Goal: Task Accomplishment & Management: Manage account settings

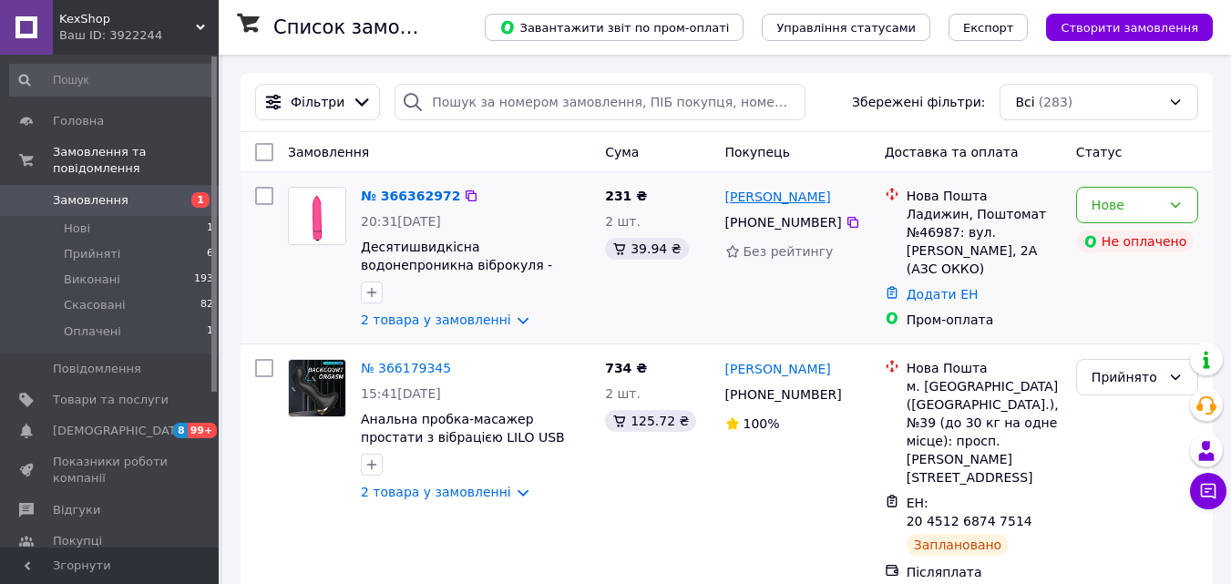
click at [773, 192] on link "[PERSON_NAME]" at bounding box center [778, 197] width 106 height 18
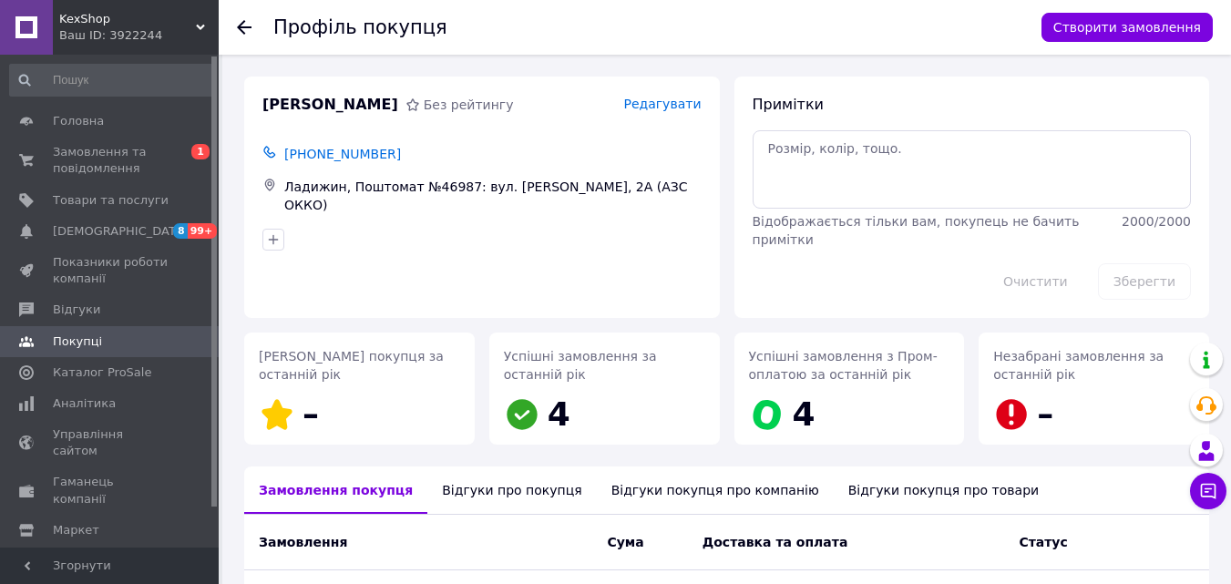
click at [251, 24] on div at bounding box center [255, 27] width 36 height 55
click at [241, 29] on icon at bounding box center [244, 27] width 15 height 15
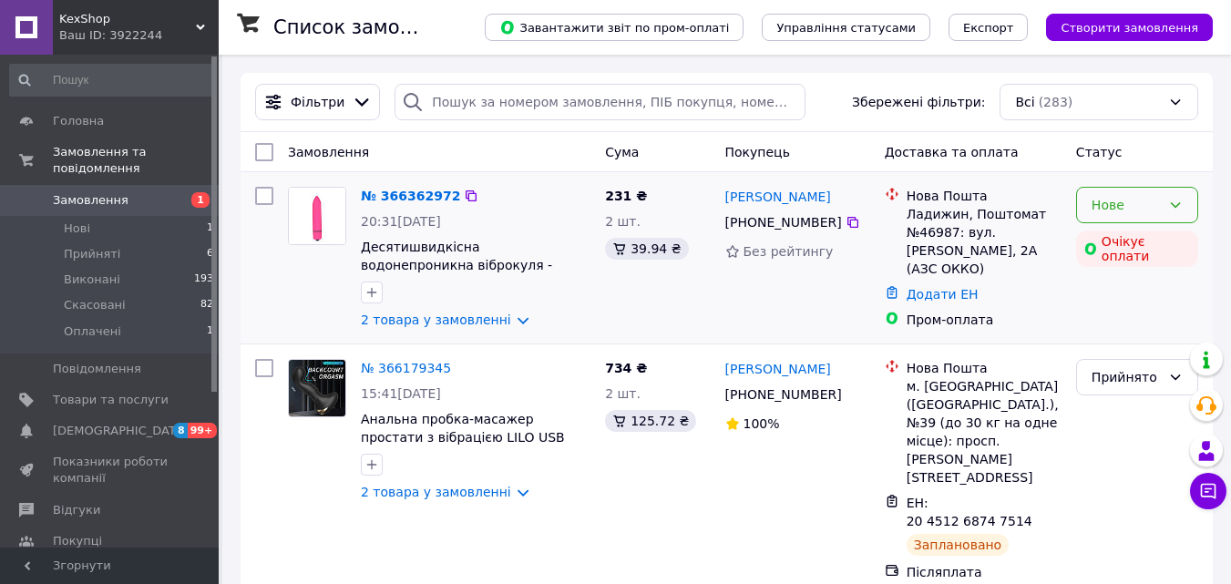
click at [1144, 195] on div "Нове" at bounding box center [1125, 205] width 69 height 20
click at [1133, 251] on li "Прийнято" at bounding box center [1137, 245] width 120 height 33
click at [417, 189] on link "№ 366362972" at bounding box center [410, 196] width 99 height 15
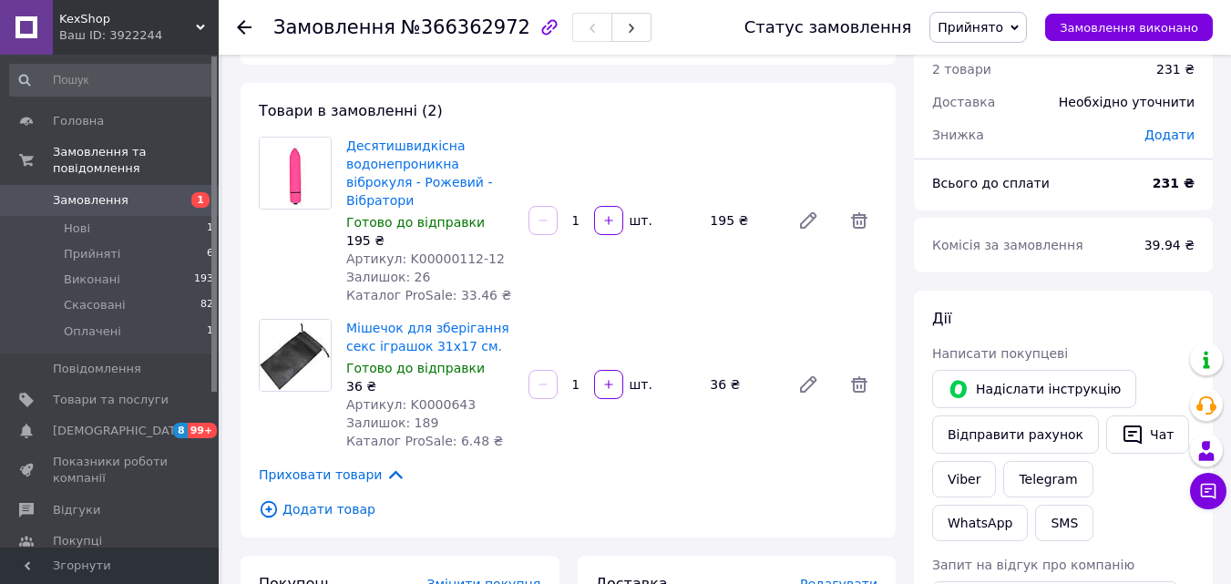
scroll to position [66, 0]
click at [400, 325] on link "Мішечок для зберігання секс іграшок 31x17 см." at bounding box center [427, 338] width 163 height 33
click at [1121, 436] on icon "button" at bounding box center [1132, 435] width 22 height 22
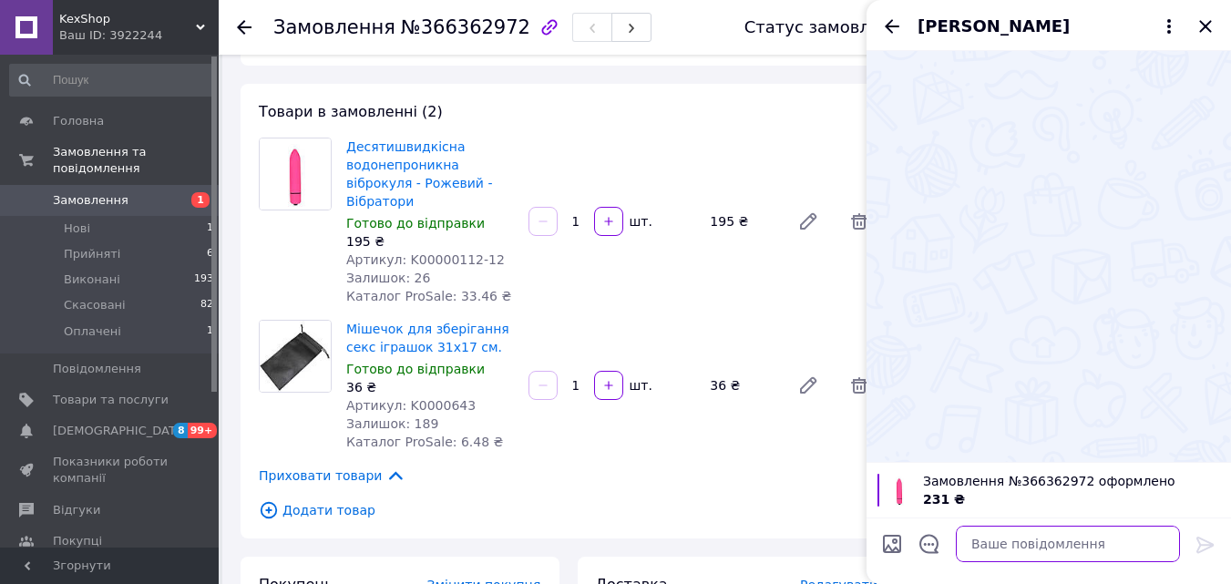
click at [1050, 539] on textarea at bounding box center [1068, 544] width 224 height 36
type textarea "Я"
type textarea "Д"
click at [892, 15] on icon "Назад" at bounding box center [892, 26] width 22 height 22
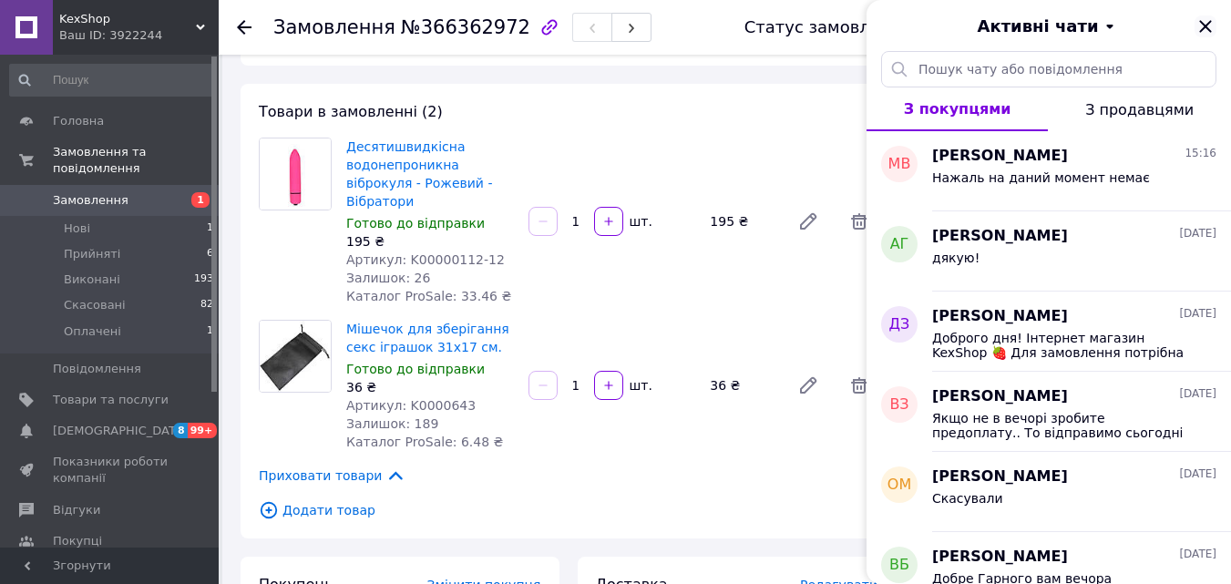
click at [1195, 19] on icon "Закрити" at bounding box center [1205, 26] width 22 height 22
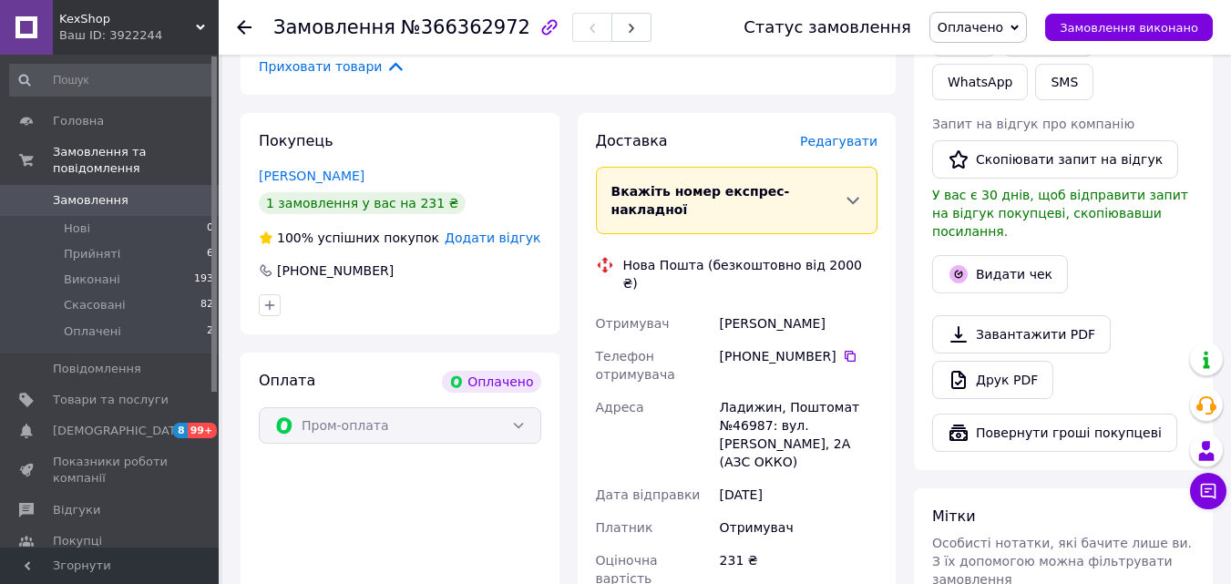
scroll to position [917, 0]
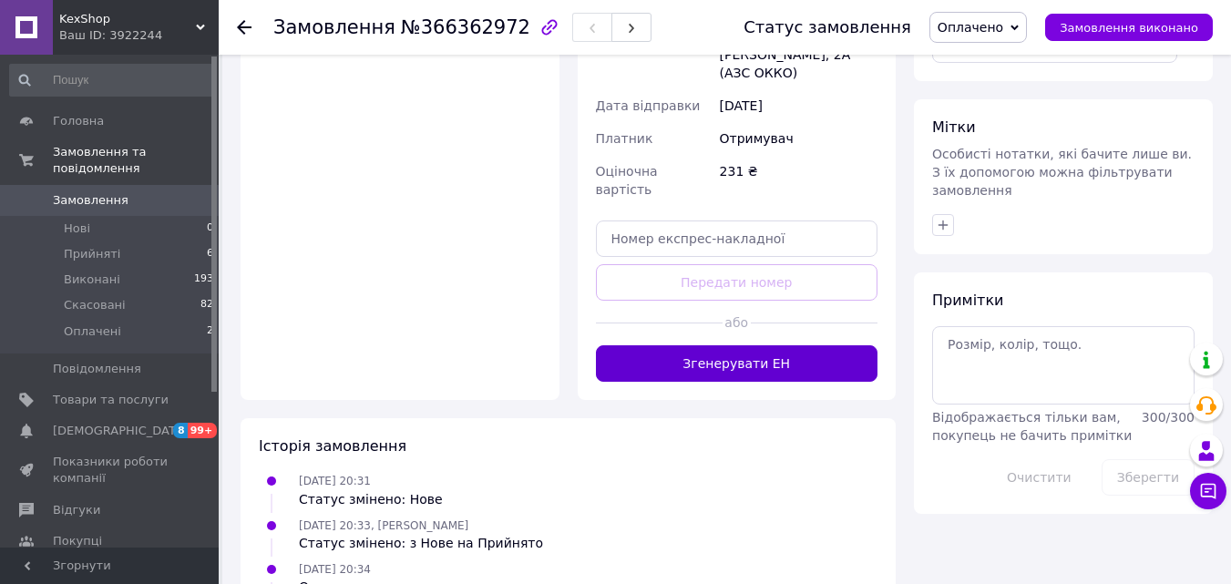
click at [712, 345] on button "Згенерувати ЕН" at bounding box center [737, 363] width 282 height 36
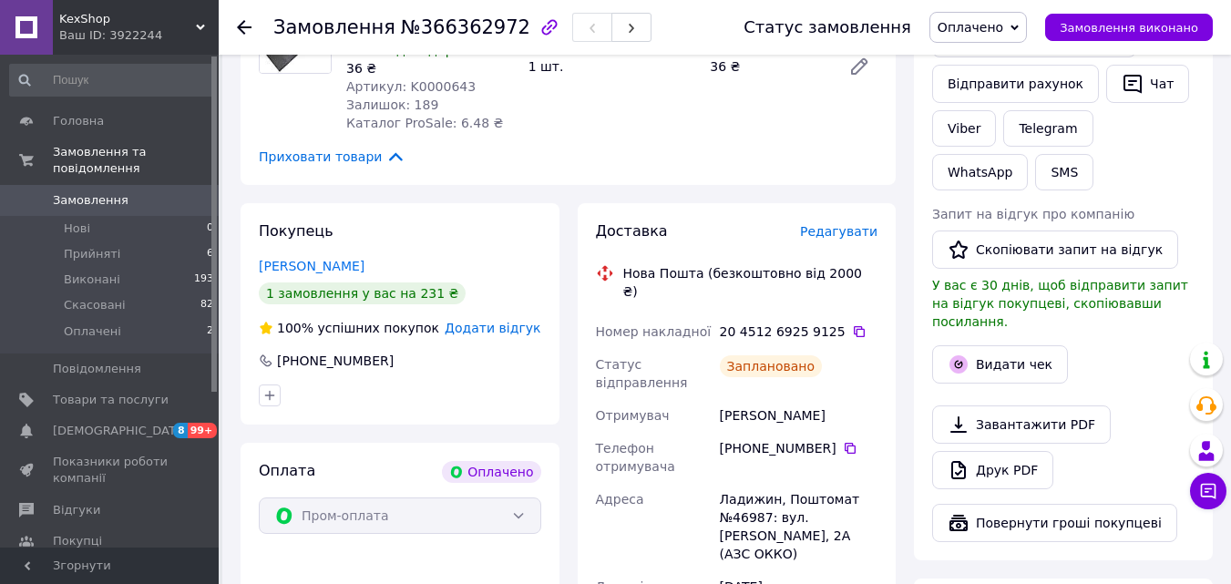
scroll to position [482, 0]
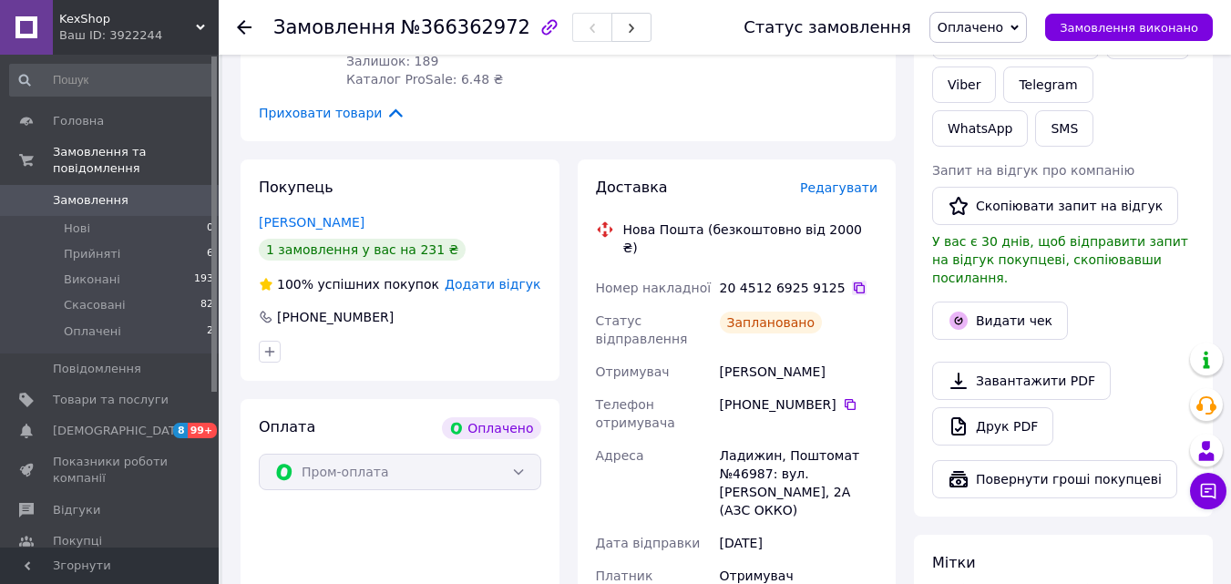
click at [852, 281] on icon at bounding box center [859, 288] width 15 height 15
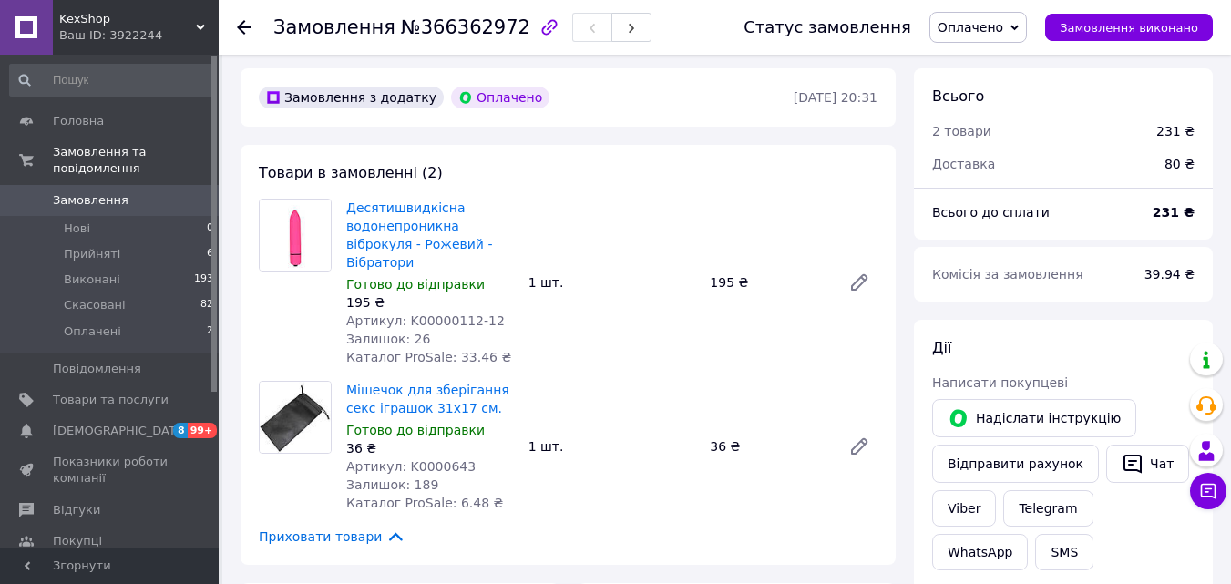
scroll to position [57, 0]
click at [435, 314] on span "Артикул: K00000112-12" at bounding box center [425, 321] width 158 height 15
click at [508, 312] on div "Артикул: K00000112-12" at bounding box center [430, 321] width 168 height 18
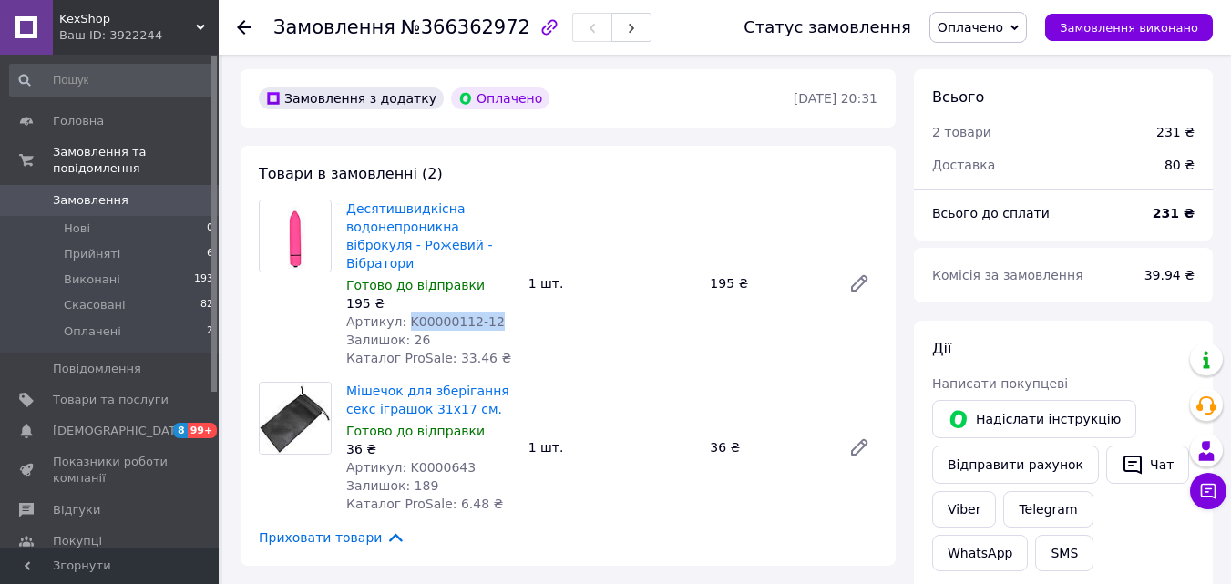
drag, startPoint x: 484, startPoint y: 308, endPoint x: 403, endPoint y: 303, distance: 81.2
click at [403, 312] on div "Артикул: K00000112-12" at bounding box center [430, 321] width 168 height 18
copy span "K00000112-12"
click at [435, 460] on span "Артикул: K0000643" at bounding box center [410, 467] width 129 height 15
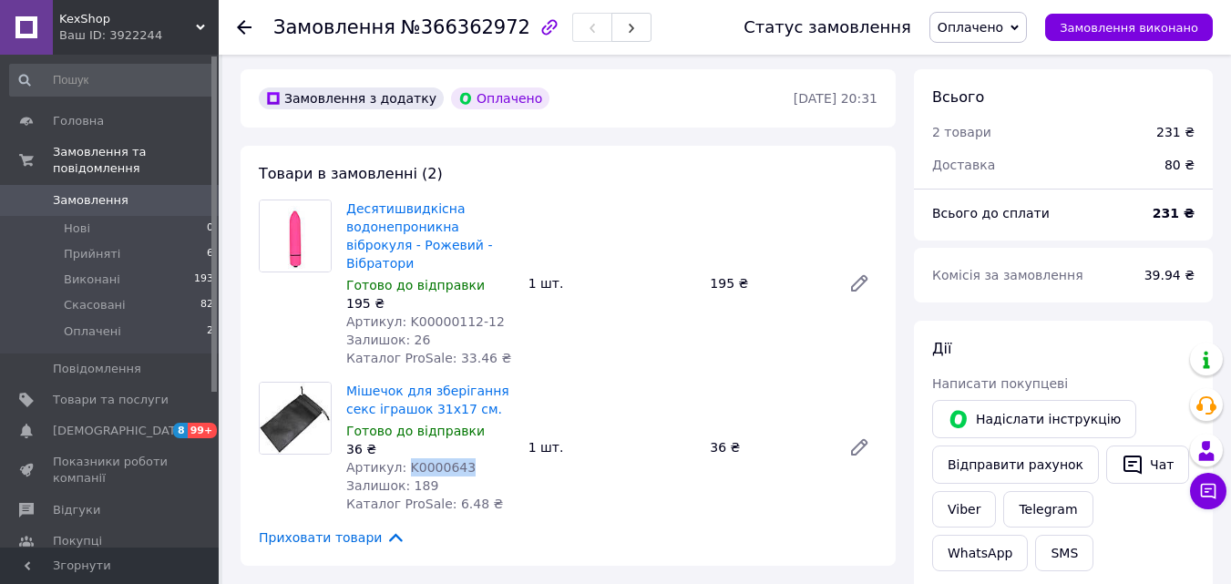
copy span "K0000643"
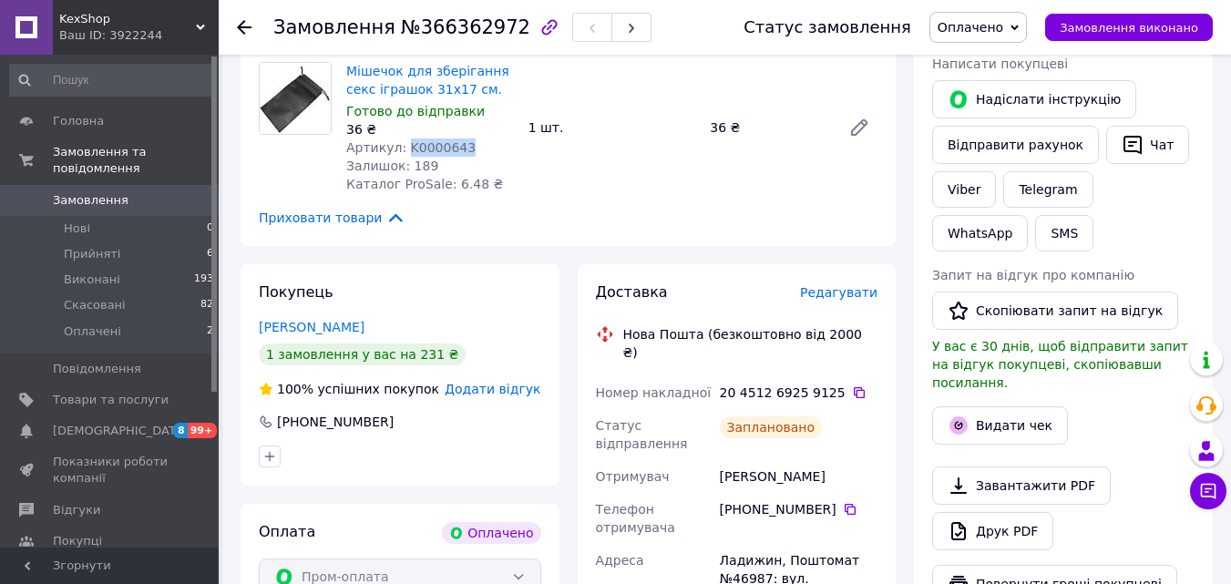
scroll to position [378, 0]
click at [852, 384] on icon at bounding box center [859, 391] width 15 height 15
click at [843, 501] on icon at bounding box center [850, 508] width 15 height 15
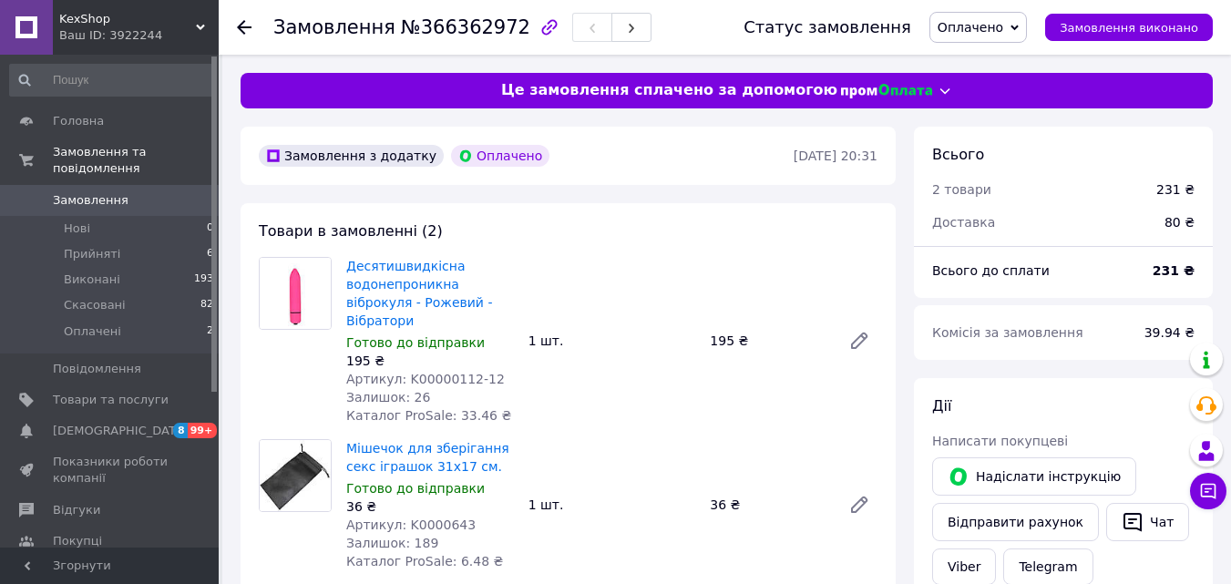
click at [251, 29] on div at bounding box center [255, 27] width 36 height 55
click at [246, 29] on icon at bounding box center [244, 27] width 15 height 15
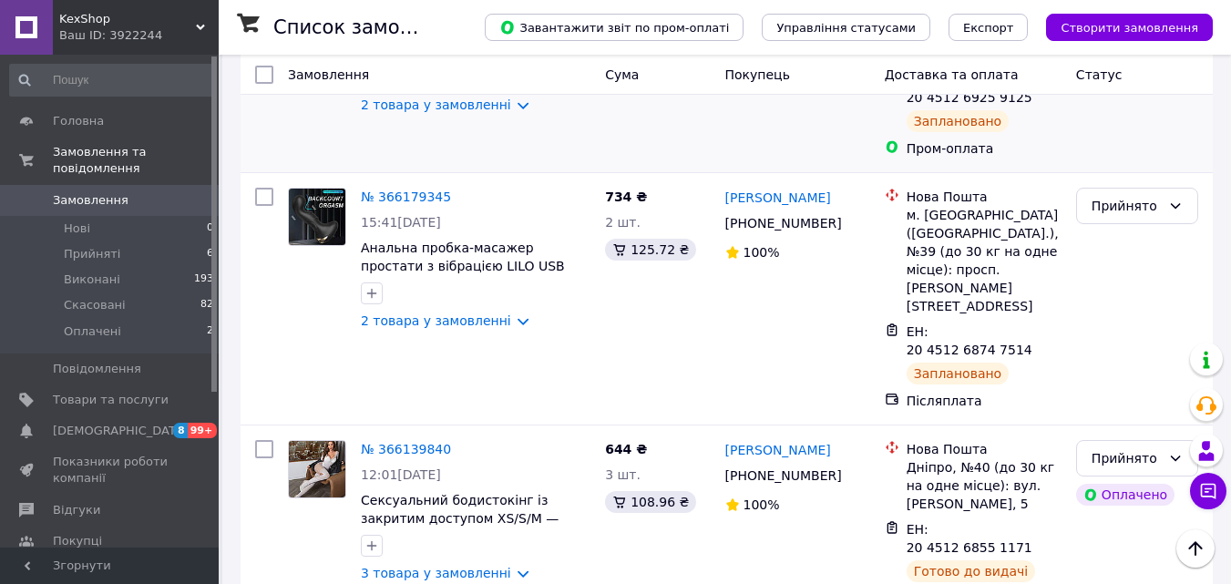
scroll to position [261, 0]
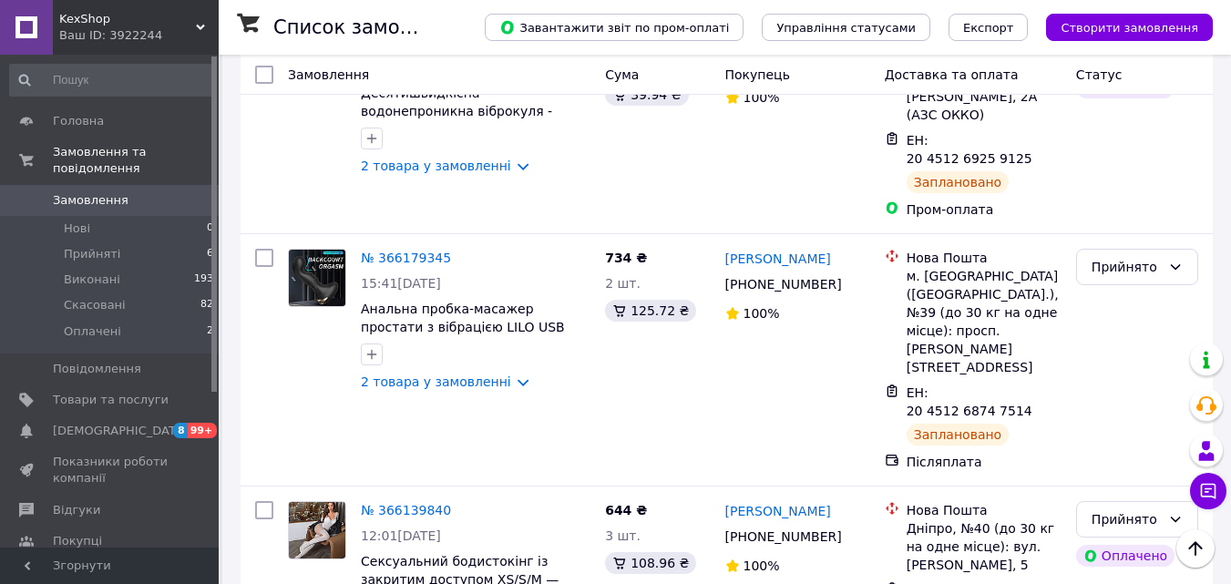
scroll to position [202, 0]
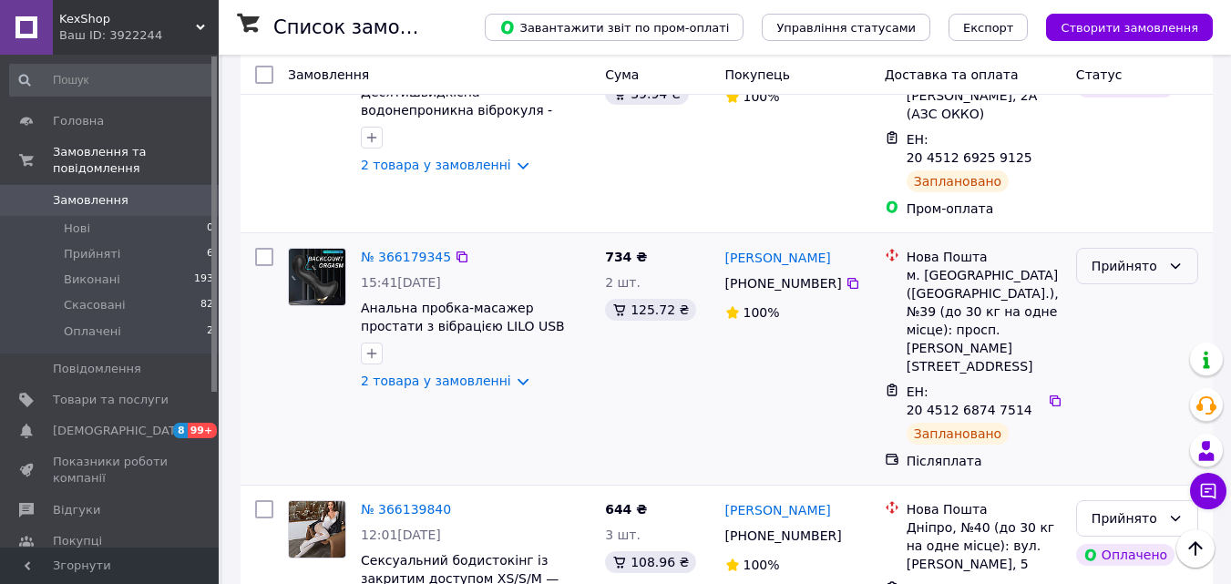
click at [1158, 256] on div "Прийнято" at bounding box center [1125, 266] width 69 height 20
click at [946, 423] on div "Заплановано" at bounding box center [957, 434] width 103 height 22
click at [502, 373] on link "2 товара у замовленні" at bounding box center [436, 380] width 150 height 15
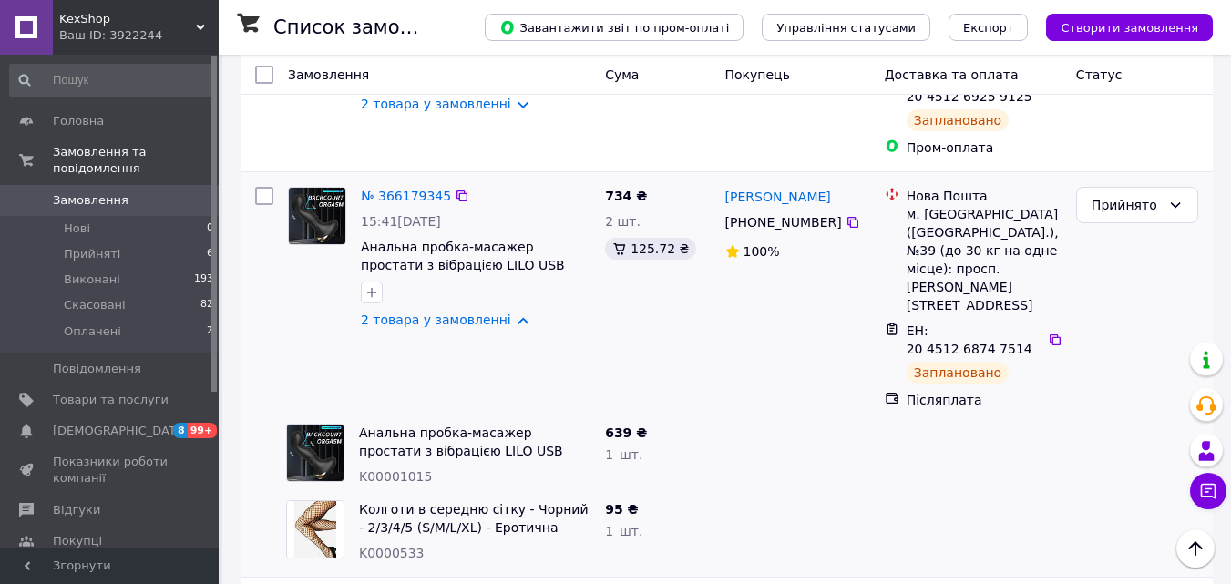
scroll to position [262, 0]
click at [501, 313] on link "2 товара у замовленні" at bounding box center [436, 320] width 150 height 15
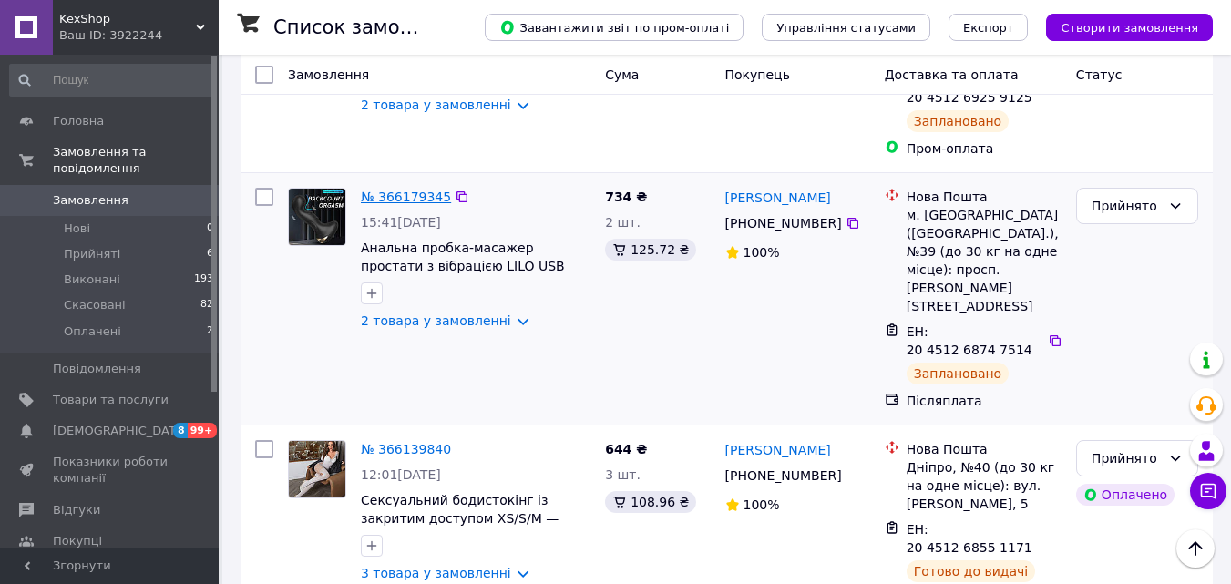
click at [414, 189] on link "№ 366179345" at bounding box center [406, 196] width 90 height 15
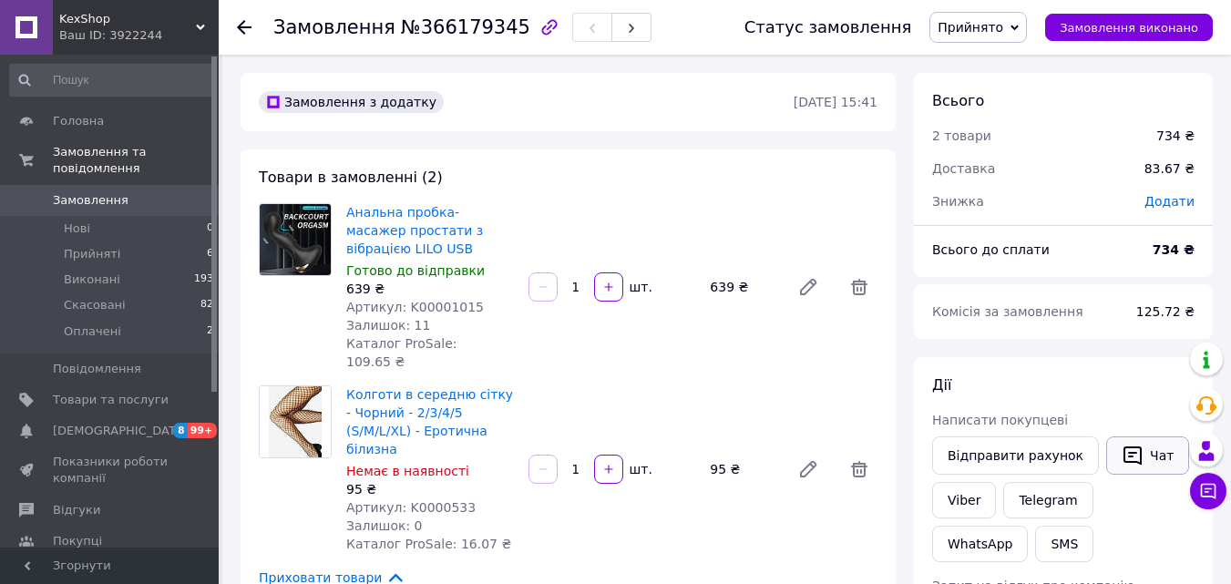
click at [1125, 467] on button "Чат" at bounding box center [1147, 455] width 83 height 38
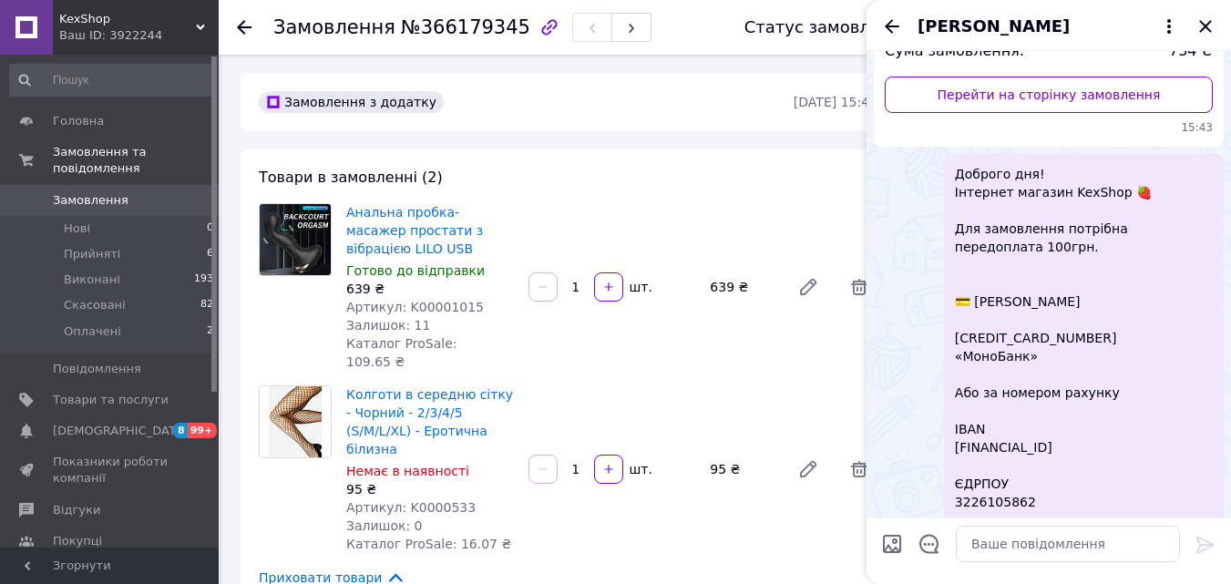
scroll to position [486, 0]
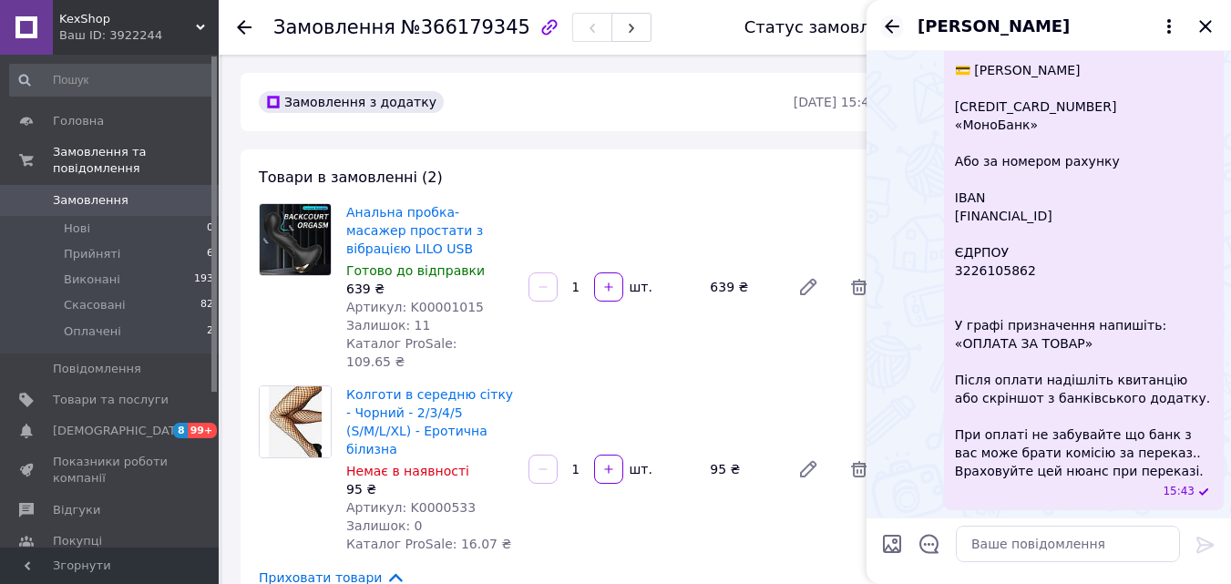
click at [884, 24] on icon "Назад" at bounding box center [892, 26] width 22 height 22
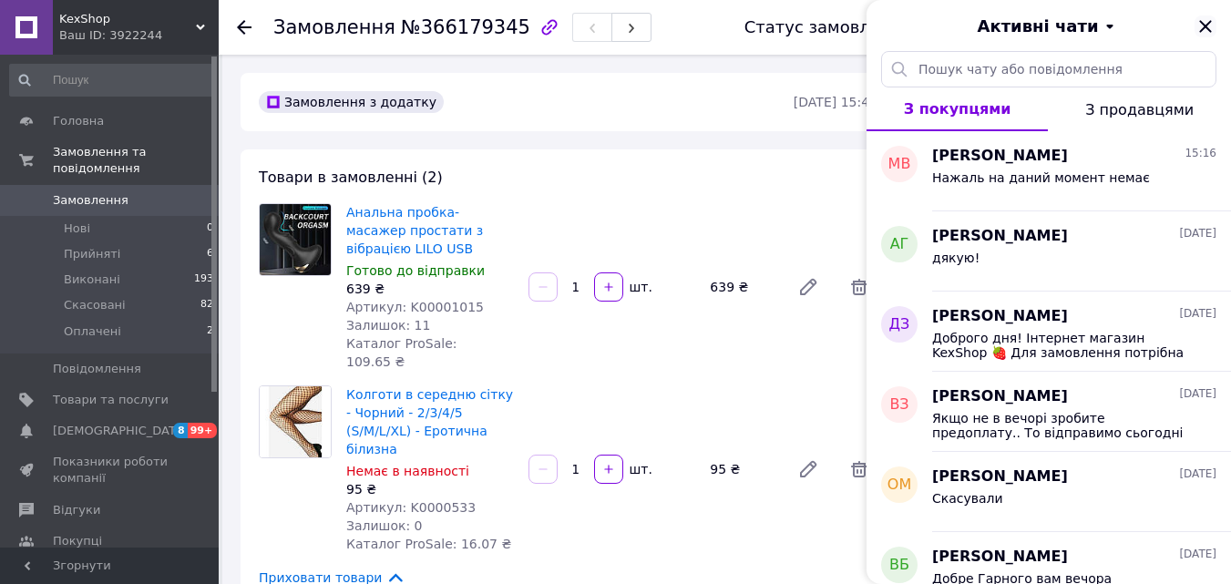
click at [1206, 23] on icon "Закрити" at bounding box center [1205, 26] width 22 height 22
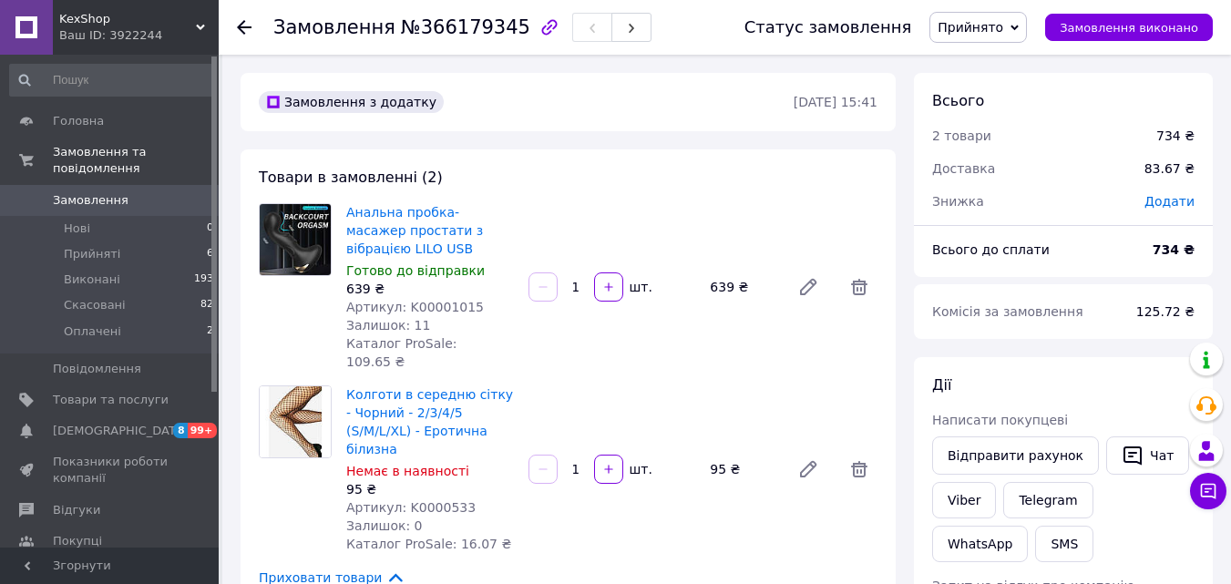
click at [235, 15] on div "Замовлення №366179345 Статус замовлення Прийнято Виконано Скасовано Оплачено За…" at bounding box center [725, 27] width 1012 height 55
click at [248, 34] on icon at bounding box center [244, 27] width 15 height 15
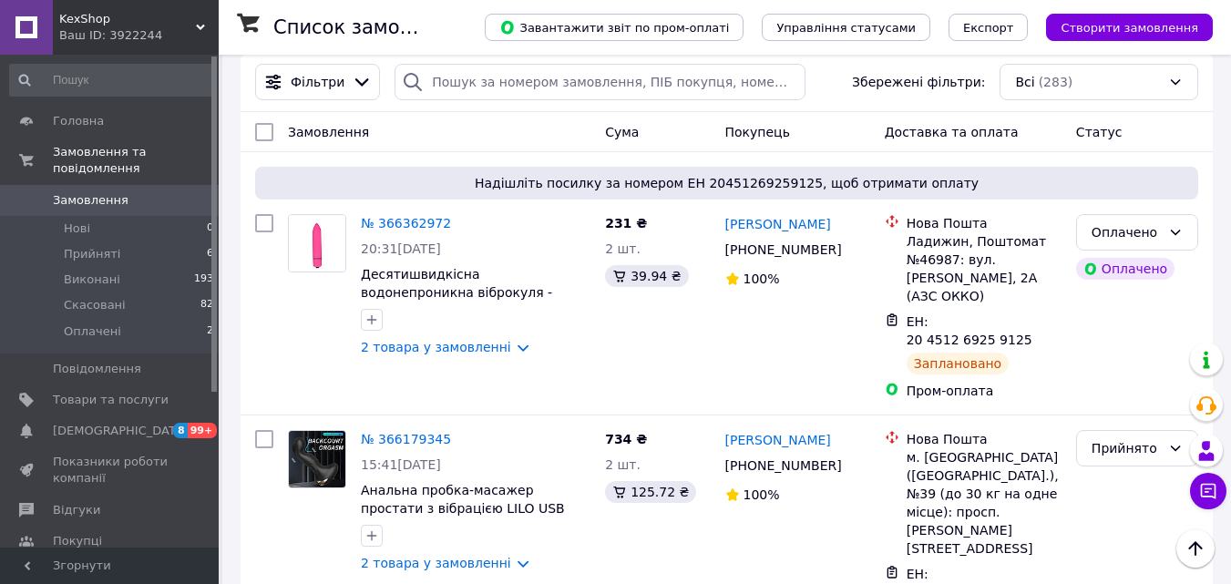
scroll to position [19, 0]
click at [414, 227] on link "№ 366362972" at bounding box center [406, 224] width 90 height 15
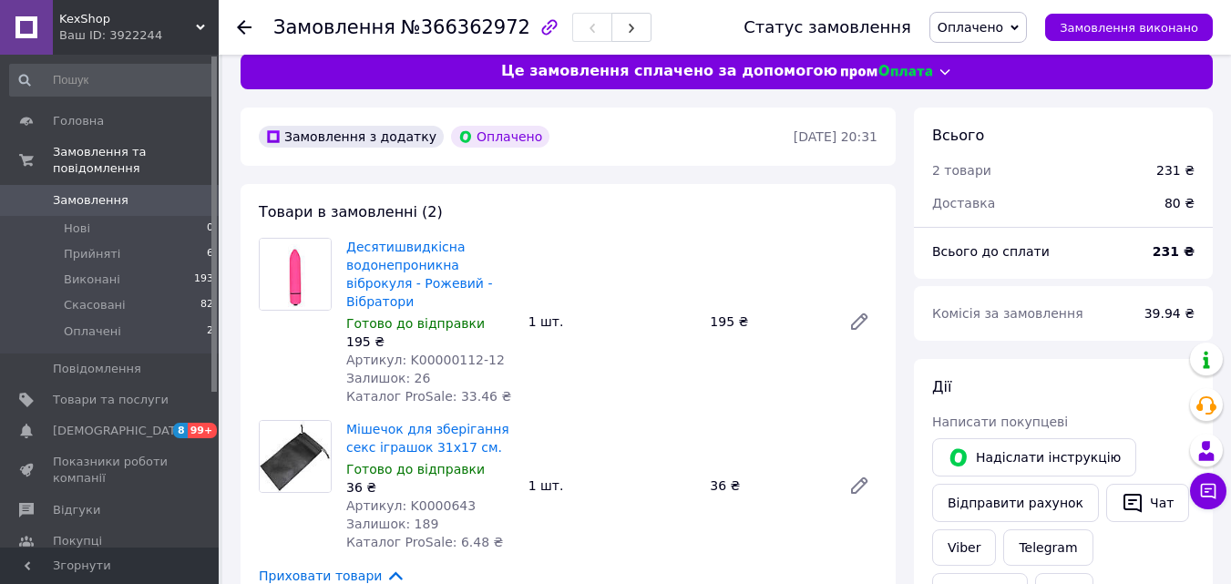
click at [238, 27] on use at bounding box center [244, 27] width 15 height 15
